Goal: Transaction & Acquisition: Purchase product/service

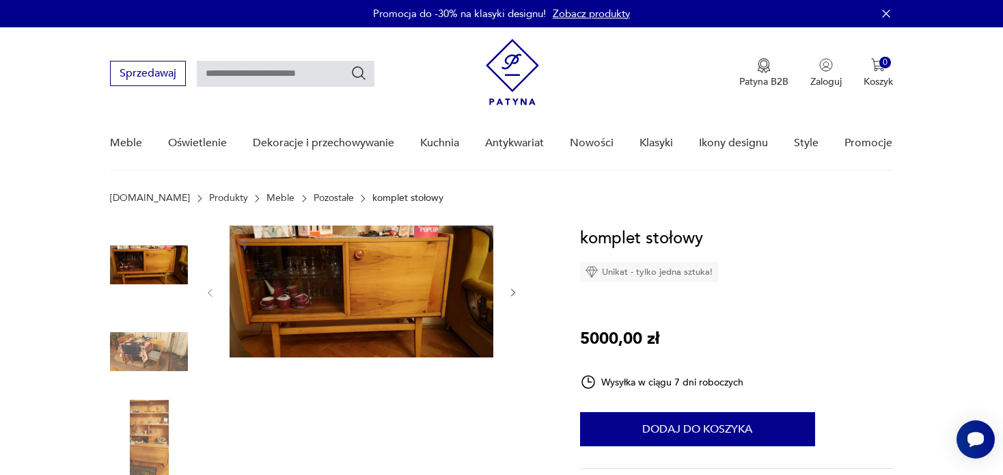
click at [399, 278] on img at bounding box center [362, 292] width 264 height 132
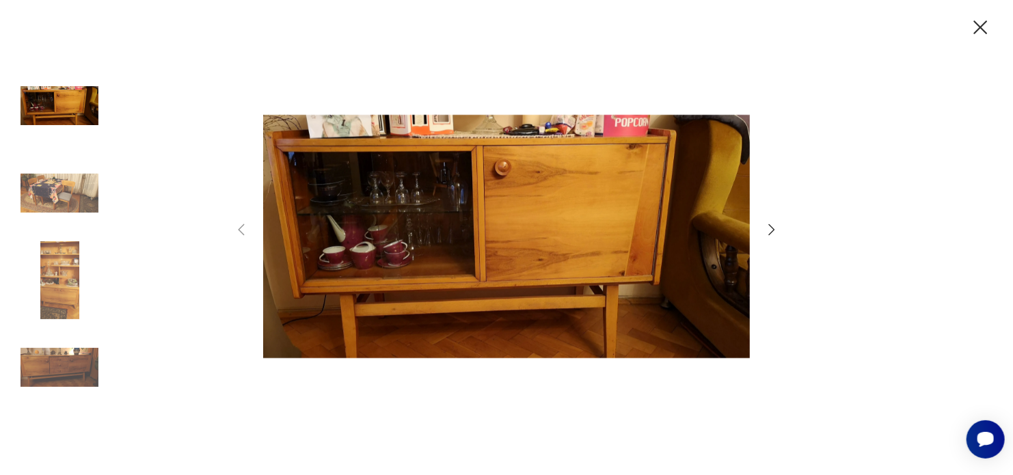
click at [399, 278] on img at bounding box center [506, 236] width 487 height 380
click at [772, 231] on icon "button" at bounding box center [772, 229] width 6 height 11
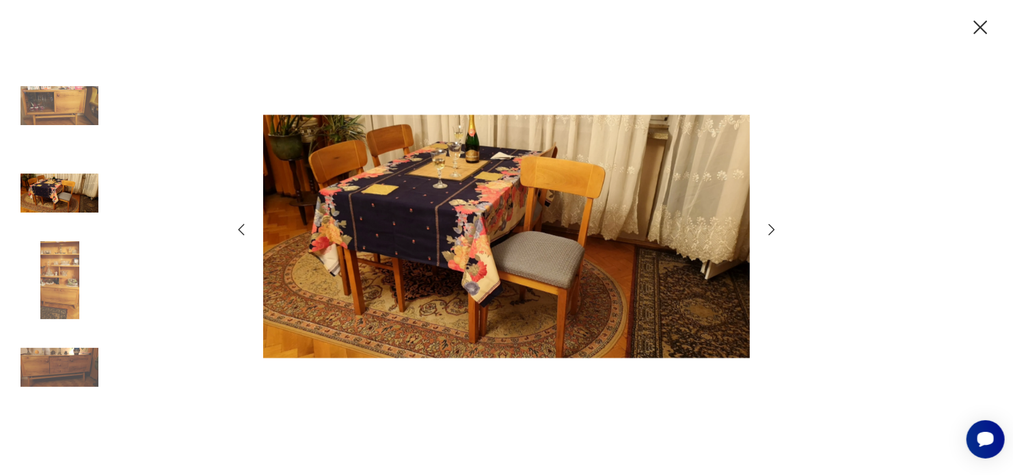
click at [772, 231] on icon "button" at bounding box center [772, 229] width 6 height 11
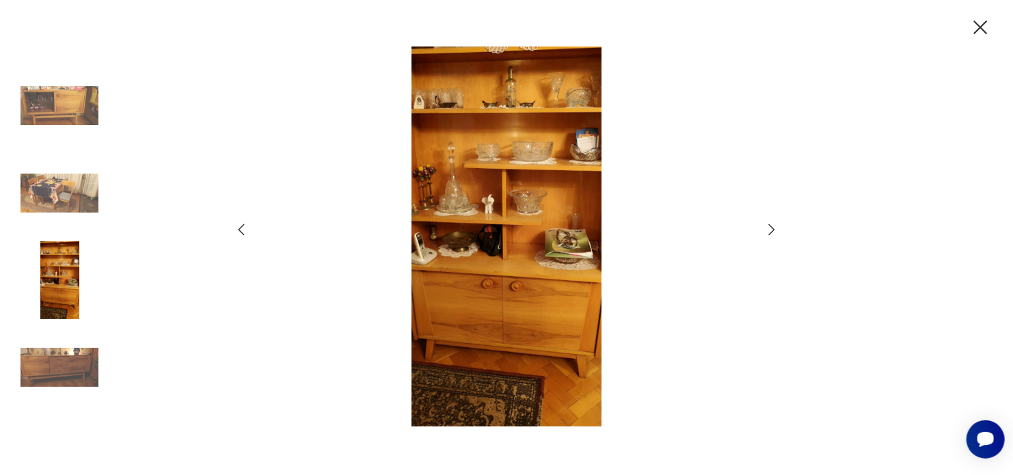
click at [772, 231] on icon "button" at bounding box center [772, 229] width 6 height 11
